Goal: Task Accomplishment & Management: Use online tool/utility

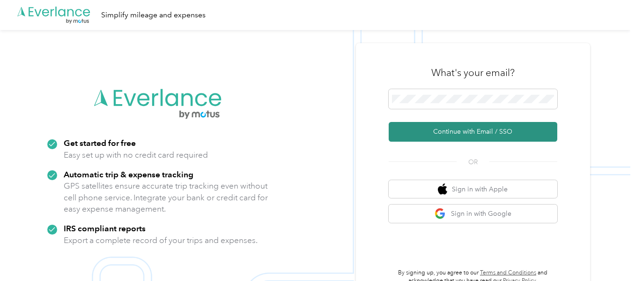
click at [446, 130] on button "Continue with Email / SSO" at bounding box center [473, 132] width 169 height 20
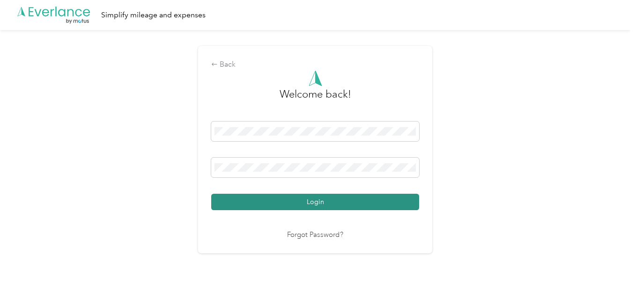
click at [250, 200] on button "Login" at bounding box center [315, 202] width 208 height 16
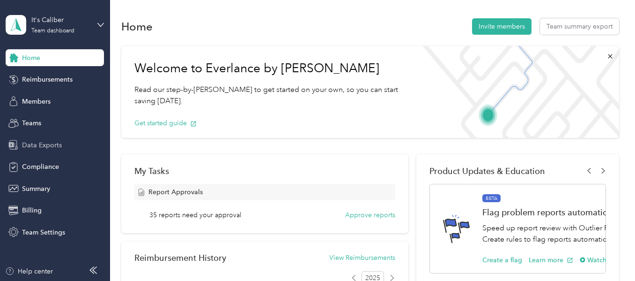
click at [45, 141] on span "Data Exports" at bounding box center [42, 145] width 40 height 10
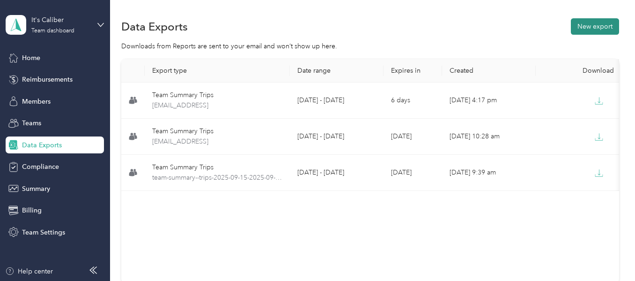
click at [603, 29] on button "New export" at bounding box center [595, 26] width 48 height 16
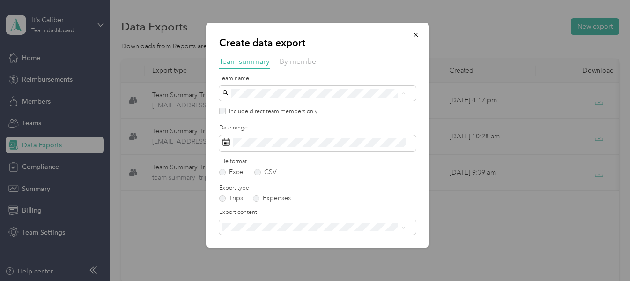
click at [250, 142] on div "Team Ontario [PERSON_NAME]" at bounding box center [314, 144] width 177 height 22
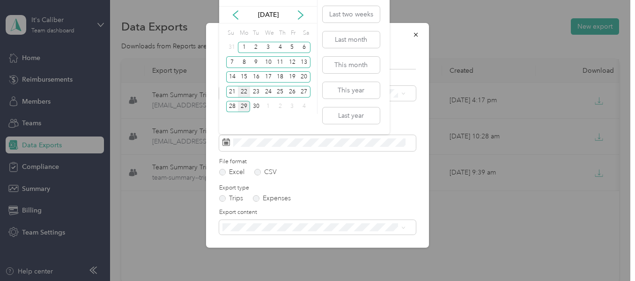
click at [244, 92] on div "22" at bounding box center [244, 92] width 12 height 12
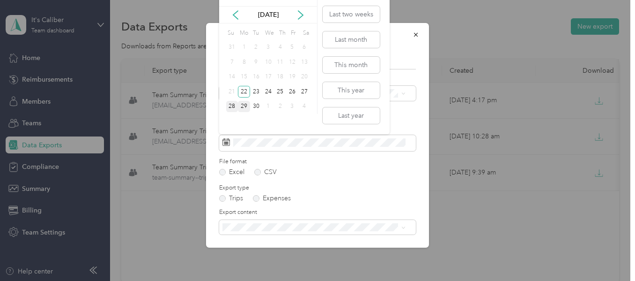
click at [234, 105] on div "28" at bounding box center [232, 107] width 12 height 12
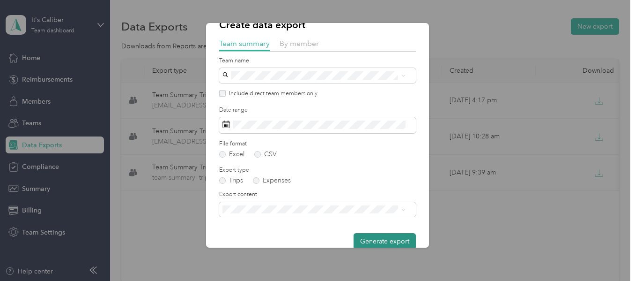
scroll to position [33, 0]
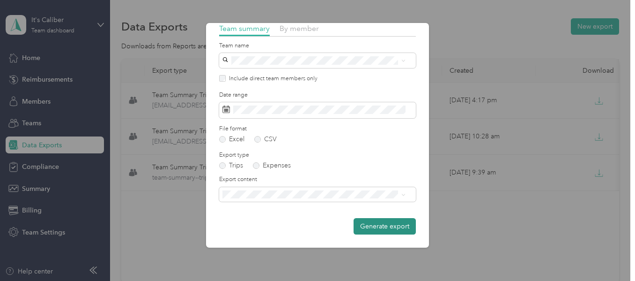
click at [386, 224] on button "Generate export" at bounding box center [385, 226] width 62 height 16
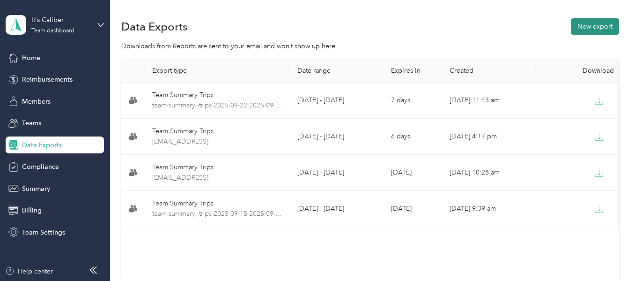
click at [586, 27] on button "New export" at bounding box center [595, 26] width 48 height 16
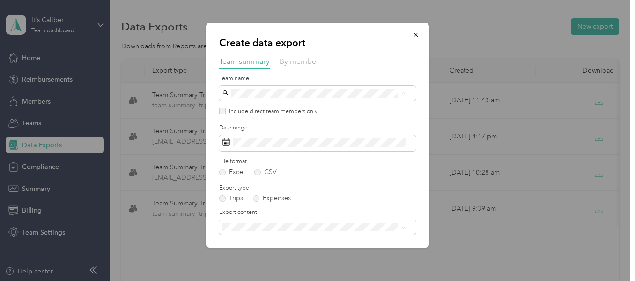
click at [258, 142] on div "Team Ontario [PERSON_NAME]" at bounding box center [314, 144] width 177 height 22
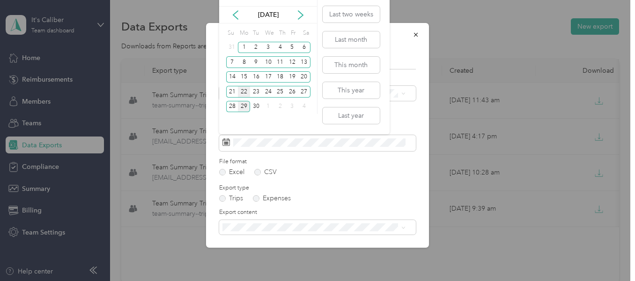
click at [246, 92] on div "22" at bounding box center [244, 92] width 12 height 12
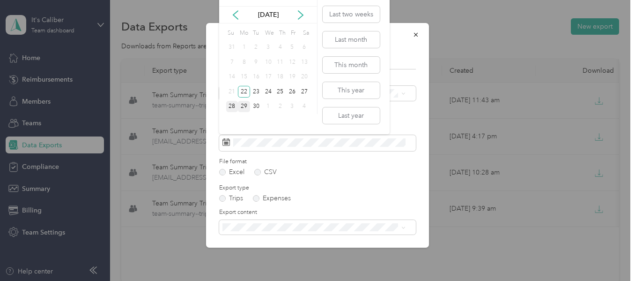
click at [231, 103] on div "28" at bounding box center [232, 107] width 12 height 12
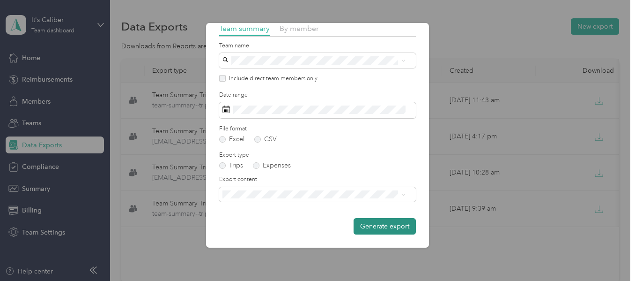
click at [380, 227] on button "Generate export" at bounding box center [385, 226] width 62 height 16
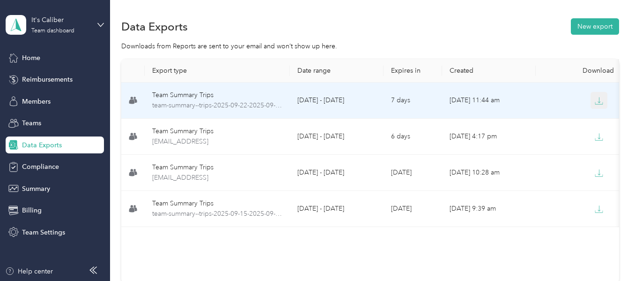
click at [599, 100] on icon "button" at bounding box center [599, 101] width 8 height 8
